Goal: Task Accomplishment & Management: Complete application form

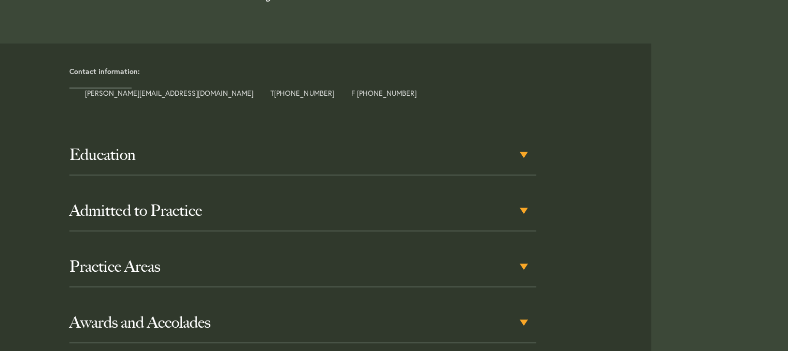
scroll to position [466, 0]
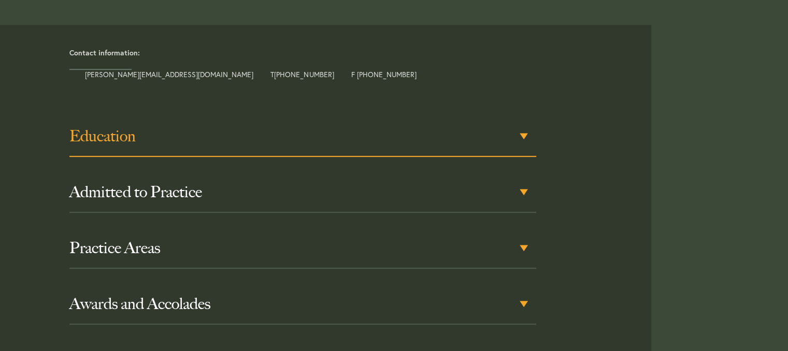
click at [520, 122] on div "Education" at bounding box center [302, 137] width 467 height 40
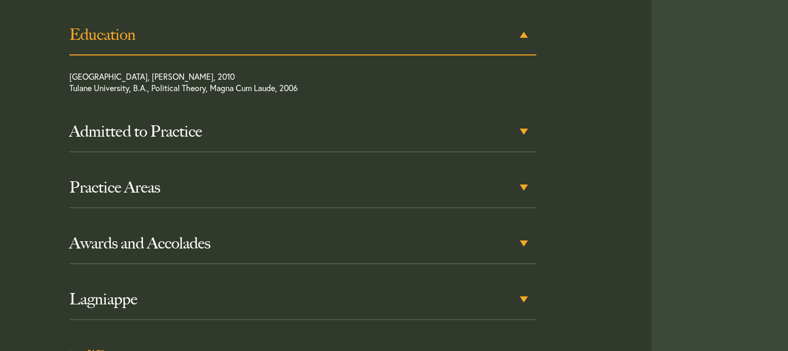
scroll to position [584, 0]
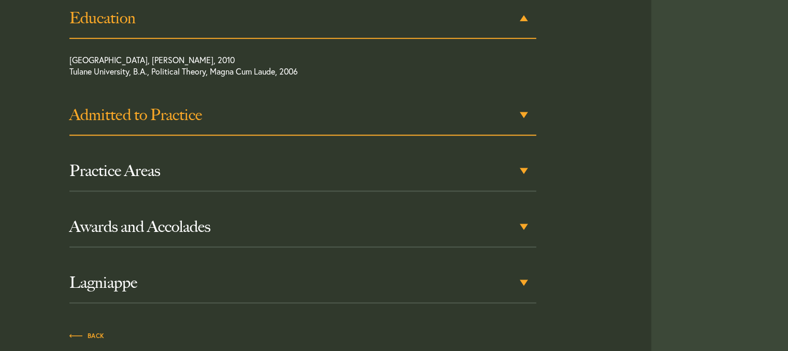
click at [522, 102] on div "Admitted to Practice" at bounding box center [302, 115] width 467 height 40
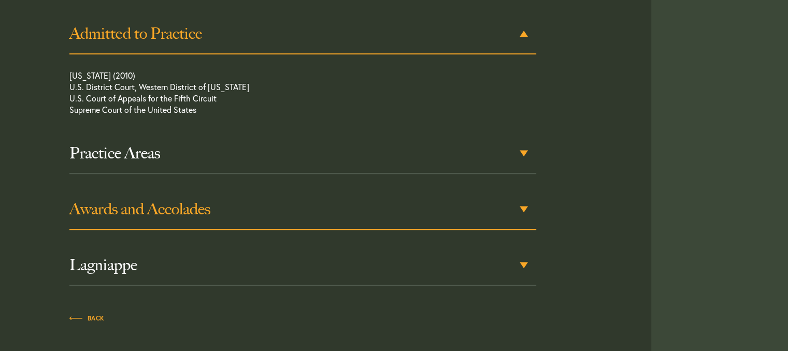
scroll to position [682, 0]
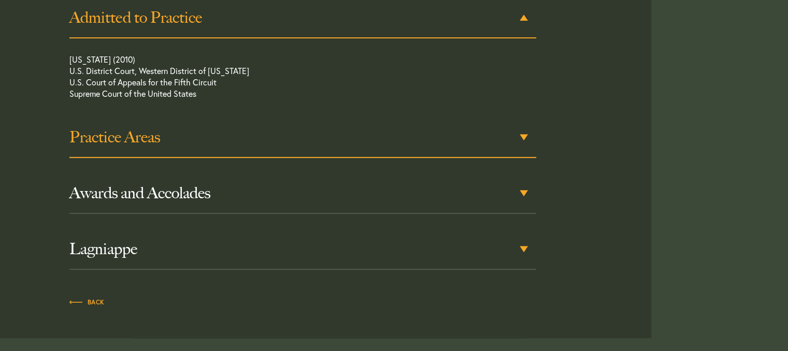
click at [522, 123] on div "Practice Areas" at bounding box center [302, 138] width 467 height 40
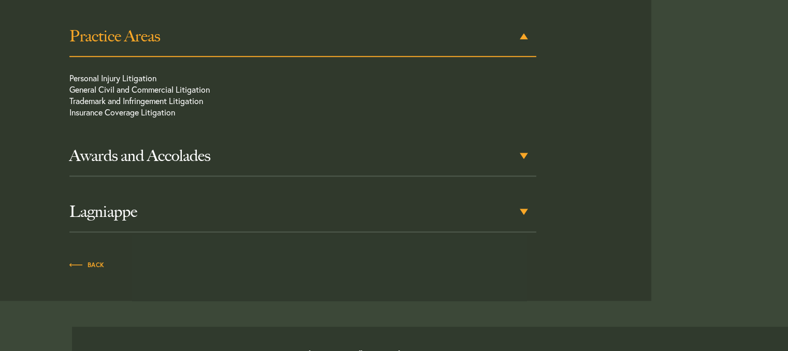
scroll to position [801, 0]
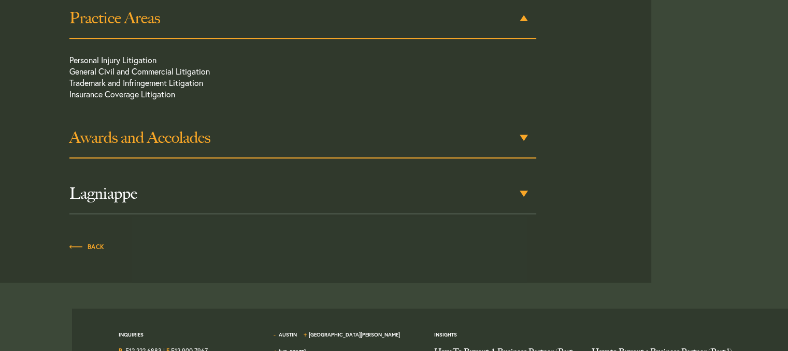
click at [522, 120] on div "Awards and Accolades" at bounding box center [302, 138] width 467 height 40
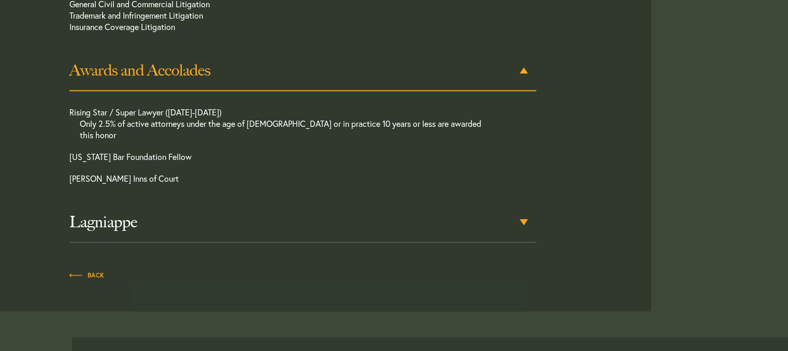
scroll to position [920, 0]
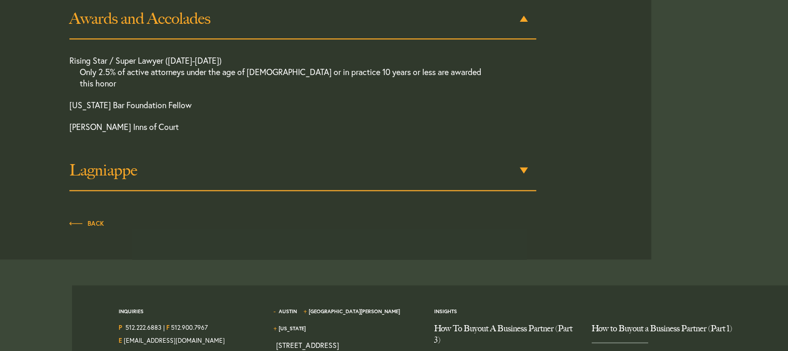
click at [520, 161] on h3 "Lagniappe" at bounding box center [302, 170] width 467 height 19
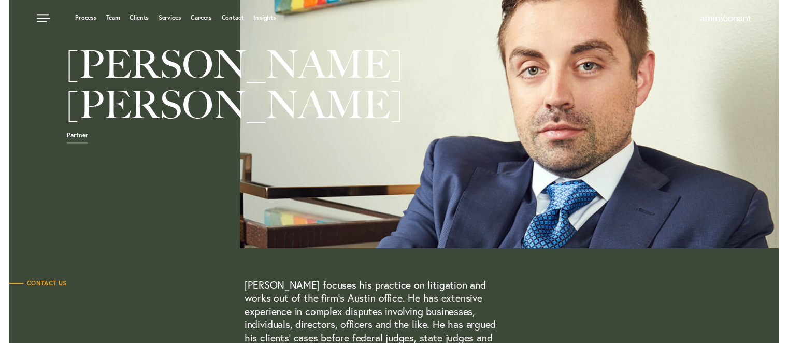
scroll to position [0, 0]
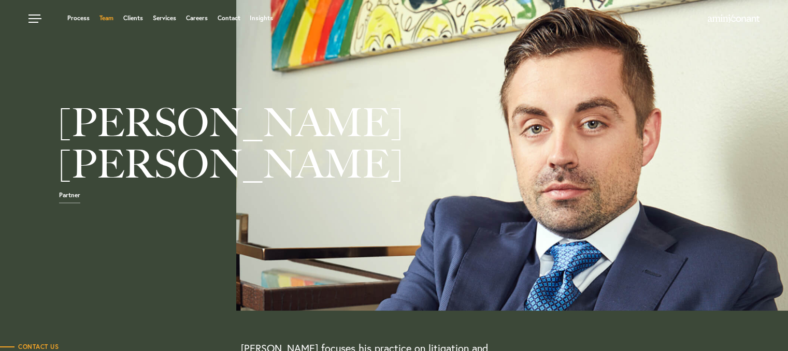
click at [105, 15] on link "Team" at bounding box center [106, 18] width 14 height 6
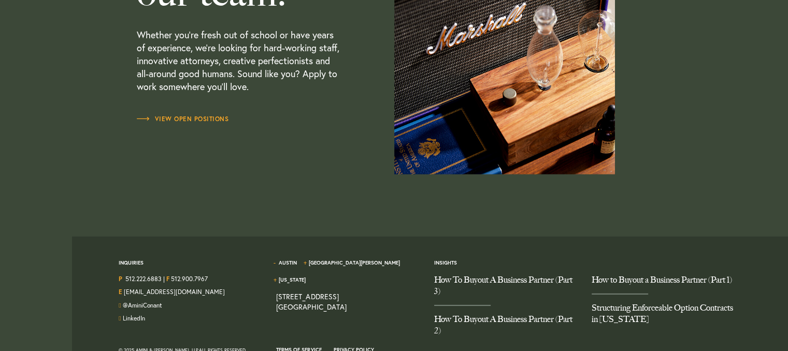
scroll to position [3160, 0]
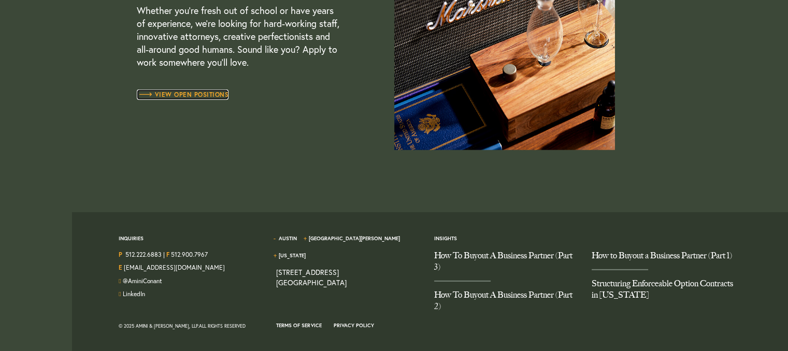
click at [193, 93] on span "View Open Positions" at bounding box center [183, 95] width 92 height 6
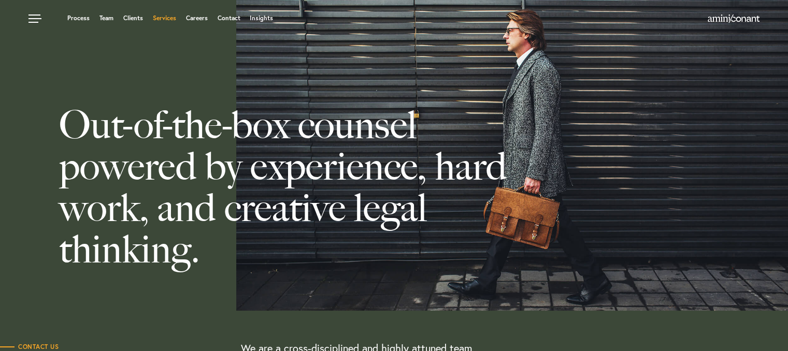
click at [162, 18] on link "Services" at bounding box center [164, 18] width 23 height 6
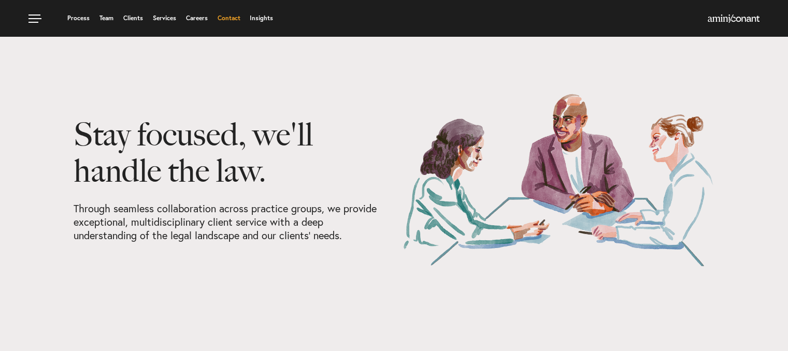
click at [235, 18] on link "Contact" at bounding box center [228, 18] width 23 height 6
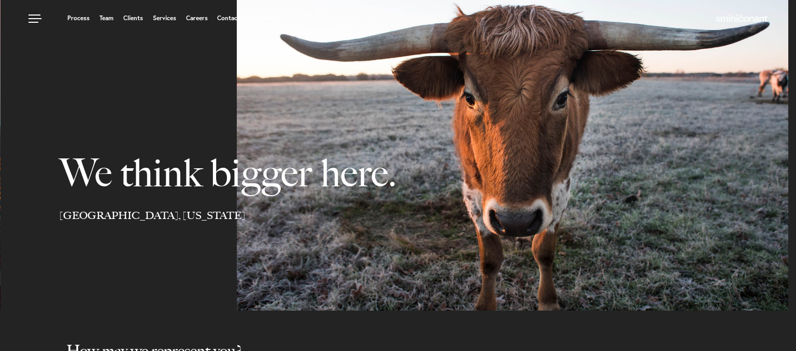
select select "Austin"
select select "Business and Civil Litigation"
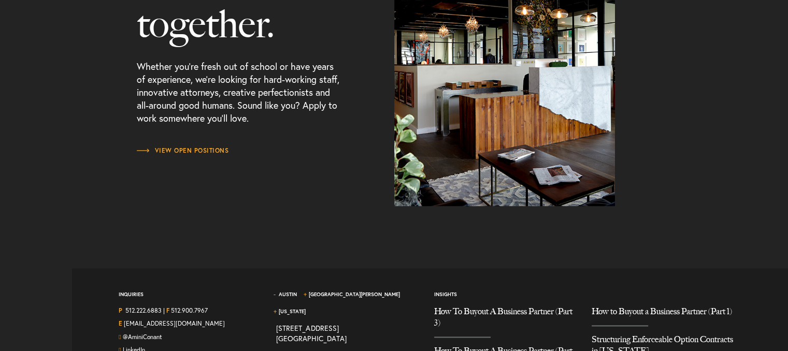
scroll to position [1372, 0]
